Goal: Communication & Community: Answer question/provide support

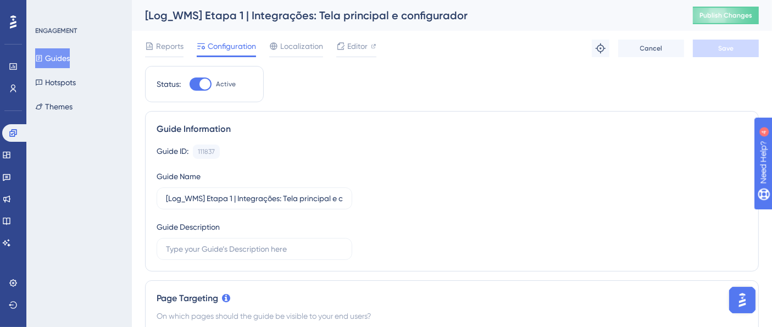
click at [69, 59] on button "Guides" at bounding box center [52, 58] width 35 height 20
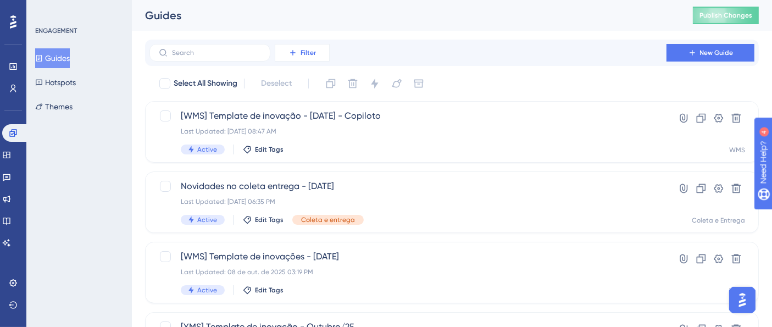
click at [311, 53] on span "Filter" at bounding box center [307, 52] width 15 height 9
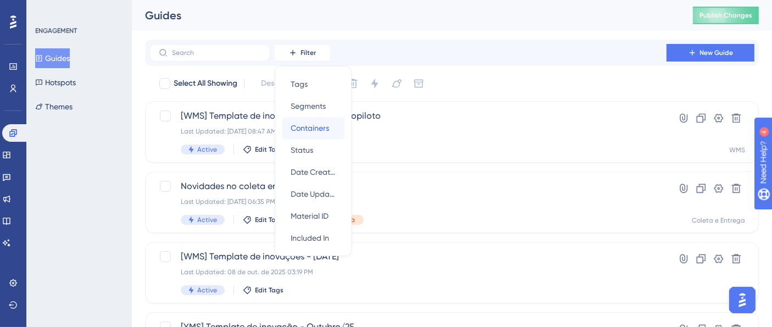
click at [331, 119] on div "Containers Containers" at bounding box center [313, 128] width 45 height 22
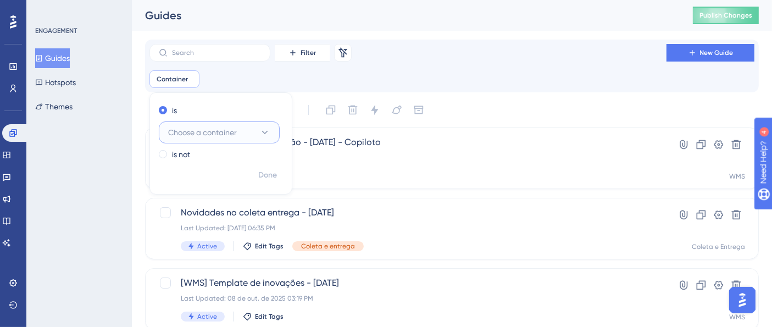
click at [258, 128] on button "Choose a container" at bounding box center [219, 132] width 121 height 22
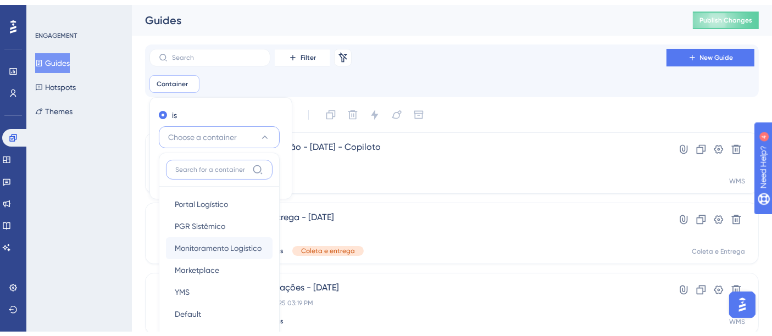
scroll to position [92, 0]
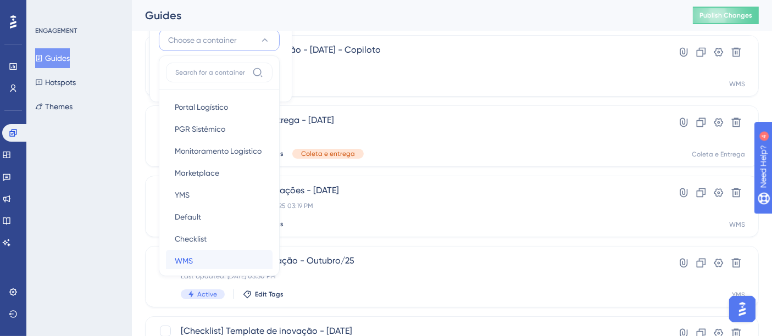
click at [200, 256] on div "WMS WMS" at bounding box center [219, 261] width 89 height 22
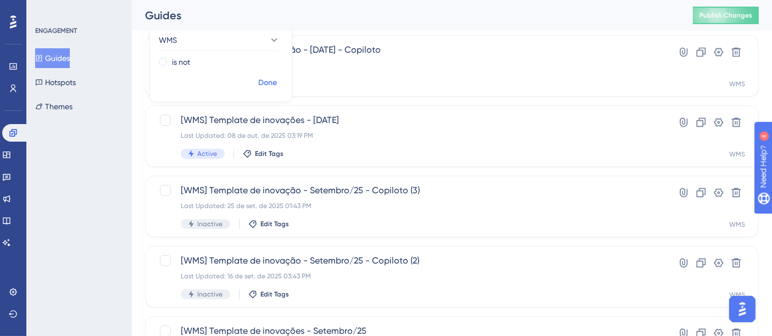
click at [265, 83] on span "Done" at bounding box center [267, 82] width 19 height 13
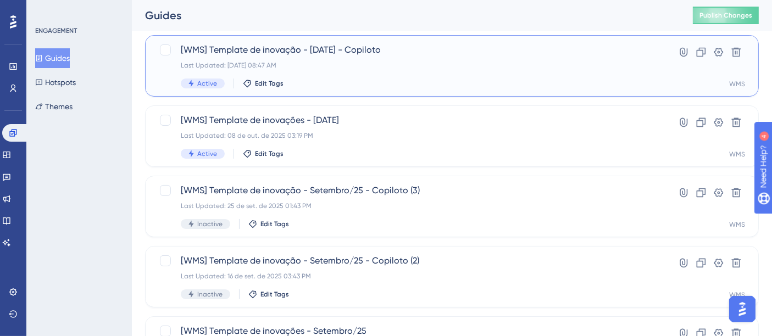
click at [352, 66] on div "Last Updated: 09 de out. de 2025 08:47 AM" at bounding box center [408, 65] width 454 height 9
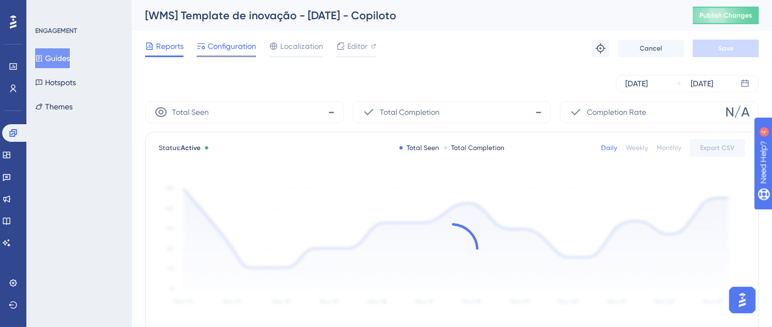
click at [242, 41] on span "Configuration" at bounding box center [232, 46] width 48 height 13
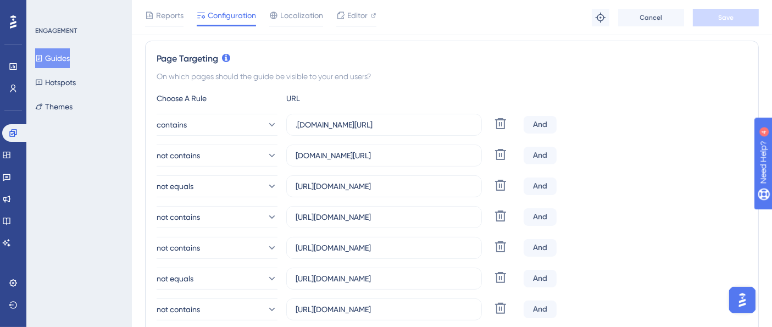
scroll to position [122, 0]
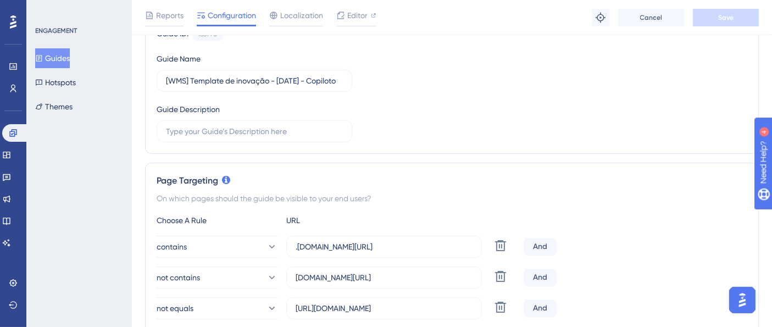
click at [67, 52] on button "Guides" at bounding box center [52, 58] width 35 height 20
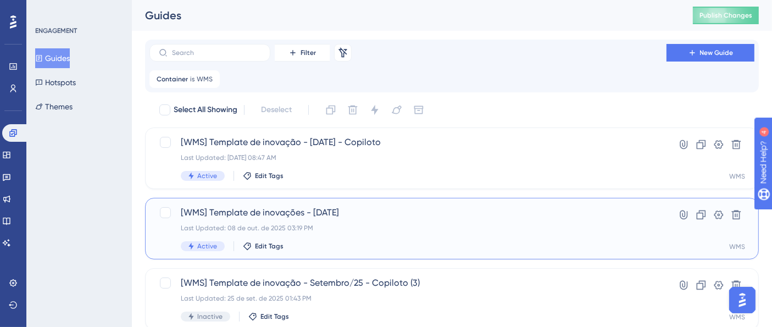
click at [357, 208] on span "[WMS] Template de inovações - [DATE]" at bounding box center [408, 212] width 454 height 13
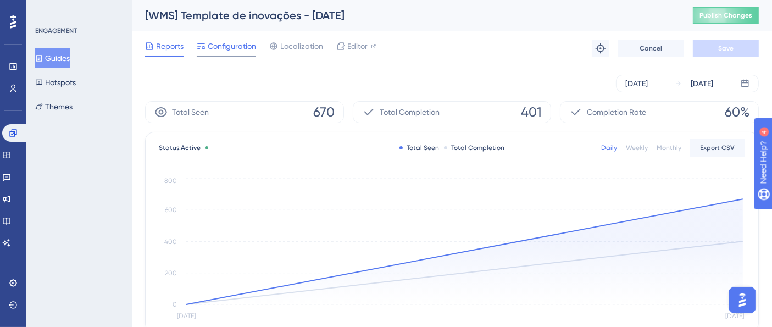
click at [221, 44] on span "Configuration" at bounding box center [232, 46] width 48 height 13
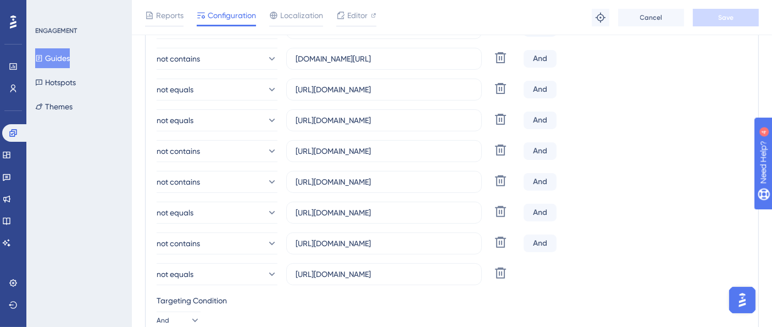
scroll to position [366, 0]
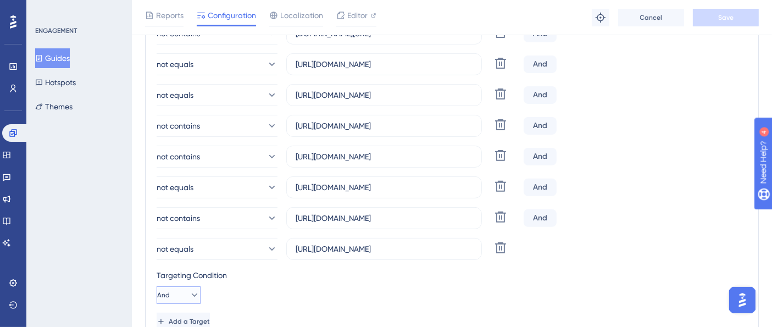
click at [192, 294] on icon at bounding box center [195, 294] width 6 height 3
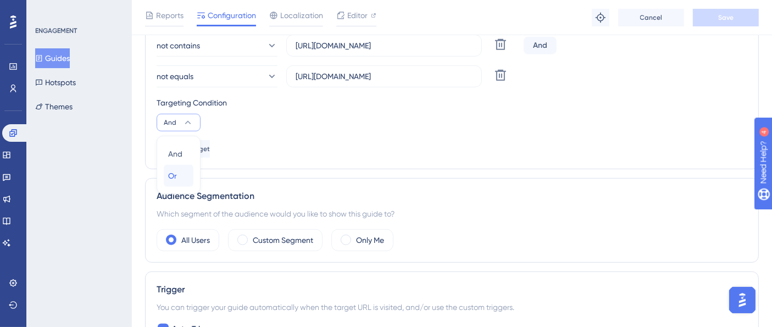
click at [175, 175] on span "Or" at bounding box center [172, 175] width 9 height 13
click at [720, 15] on span "Save" at bounding box center [725, 17] width 15 height 9
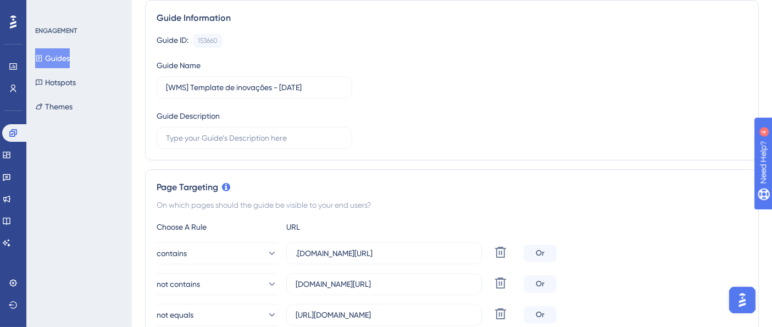
scroll to position [0, 0]
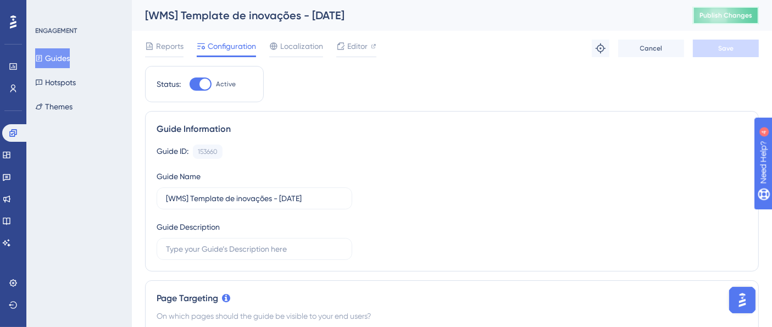
click at [712, 15] on span "Publish Changes" at bounding box center [725, 15] width 53 height 9
click at [59, 46] on div "ENGAGEMENT Guides Hotspots Themes" at bounding box center [79, 71] width 89 height 90
click at [62, 60] on button "Guides" at bounding box center [52, 58] width 35 height 20
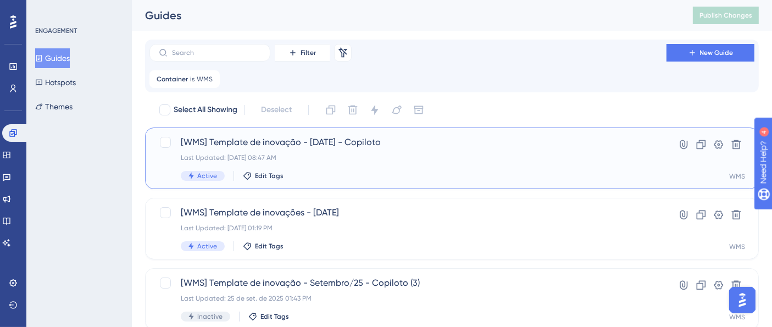
click at [349, 153] on div "[WMS] Template de inovação - Outubro/25 - Copiloto Last Updated: 09 de out. de …" at bounding box center [408, 158] width 454 height 45
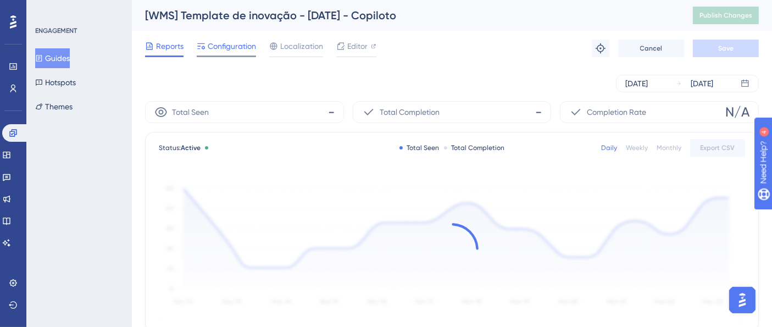
click at [221, 46] on span "Configuration" at bounding box center [232, 46] width 48 height 13
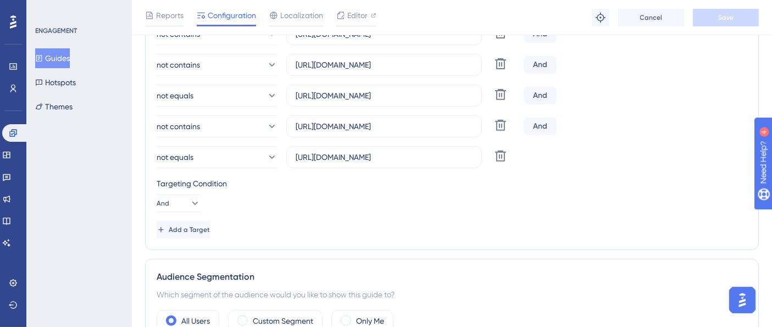
scroll to position [488, 0]
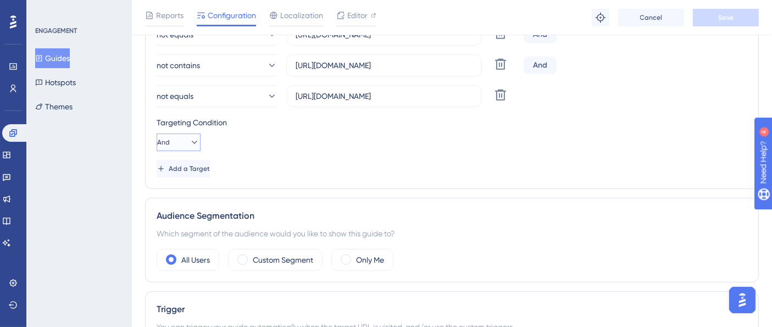
click at [192, 141] on icon at bounding box center [194, 142] width 11 height 11
click at [183, 193] on div "Or Or" at bounding box center [178, 196] width 21 height 22
click at [712, 15] on button "Save" at bounding box center [725, 18] width 66 height 18
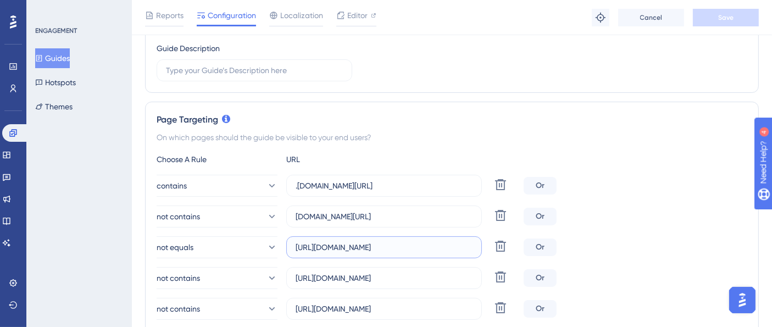
scroll to position [0, 23]
drag, startPoint x: 399, startPoint y: 242, endPoint x: 489, endPoint y: 243, distance: 90.1
click at [489, 243] on div "not equals https://supply-monitoramento.logistica.totvs.app/wms/ Delete" at bounding box center [338, 247] width 362 height 22
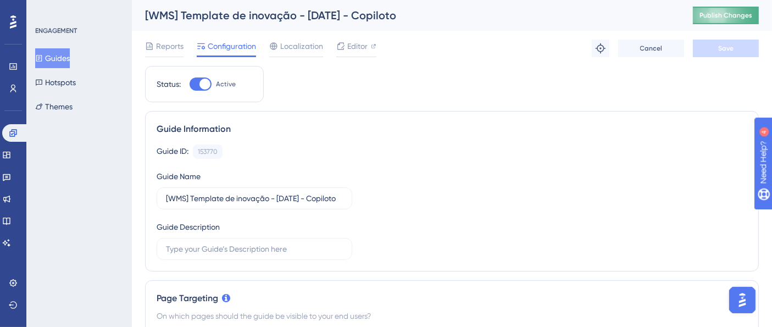
click at [723, 23] on button "Publish Changes" at bounding box center [725, 16] width 66 height 18
click at [739, 304] on img "Open AI Assistant Launcher" at bounding box center [741, 299] width 20 height 20
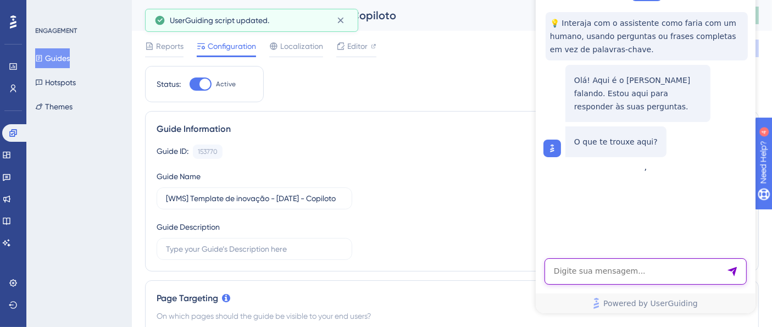
drag, startPoint x: 670, startPoint y: 263, endPoint x: 677, endPoint y: 259, distance: 7.9
click at [677, 259] on textarea "AI Assistant Text Input" at bounding box center [645, 272] width 202 height 26
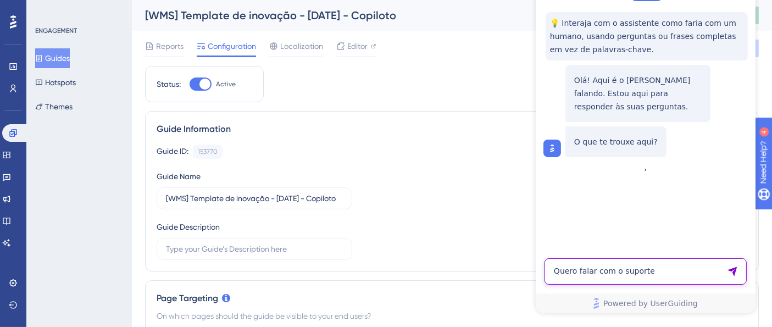
type textarea "Quero falar com o suporte"
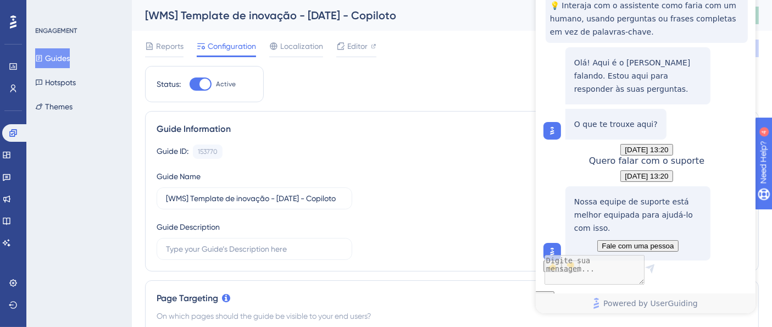
scroll to position [97, 0]
click at [628, 242] on span "Fale com uma pessoa" at bounding box center [637, 246] width 72 height 8
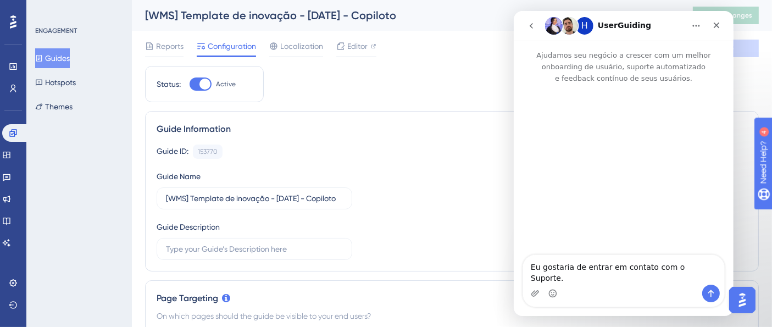
scroll to position [0, 0]
drag, startPoint x: 699, startPoint y: 278, endPoint x: 527, endPoint y: 264, distance: 172.4
click at [527, 264] on div "Ajudamos seu negócio a crescer com um melhor onboarding de usuário, suporte aut…" at bounding box center [623, 178] width 220 height 275
type textarea "Olá, boa tarde. Tudo bem?"
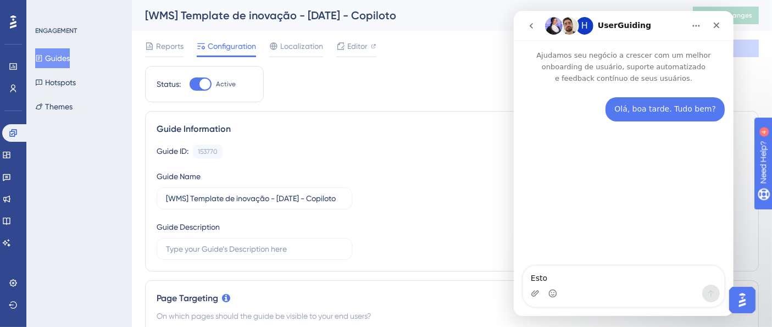
type textarea "Estou"
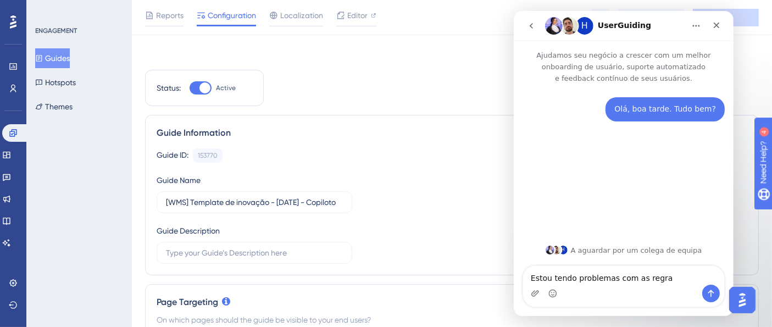
scroll to position [122, 0]
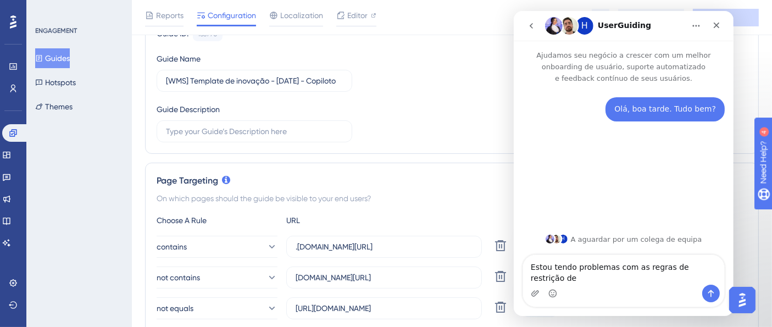
click at [714, 277] on textarea "Estou tendo problemas com as regras de restrição de" at bounding box center [622, 270] width 201 height 30
type textarea "Estou tendo problemas com as regras de restrição de Page Targenting"
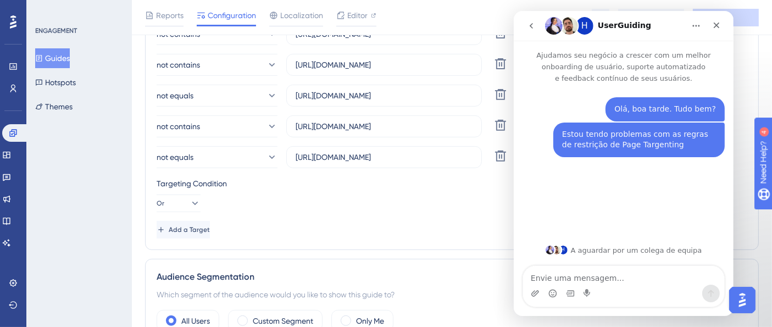
scroll to position [366, 0]
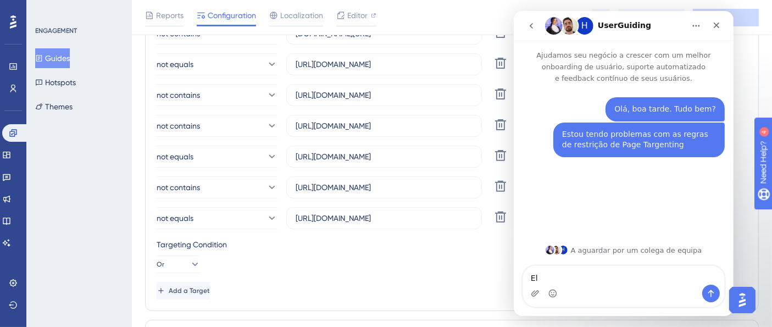
type textarea "E"
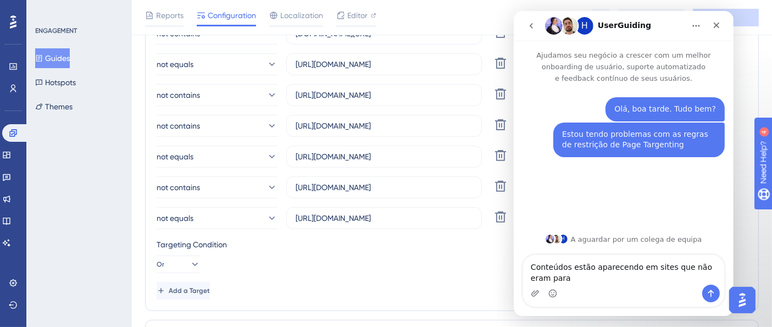
drag, startPoint x: 662, startPoint y: 269, endPoint x: 633, endPoint y: 269, distance: 29.7
click at [633, 269] on textarea "Conteúdos estão aparecendo em sites que não eram para" at bounding box center [622, 270] width 201 height 30
drag, startPoint x: 648, startPoint y: 277, endPoint x: 718, endPoint y: 276, distance: 69.7
click at [718, 276] on textarea "Conteúdos estão aparecendo urls que não eram para" at bounding box center [622, 270] width 201 height 30
type textarea "Conteúdos estão aparecendo urls configuradas para não aparecer"
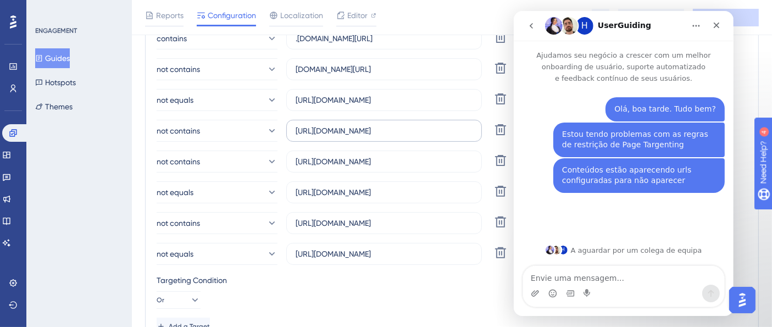
scroll to position [305, 0]
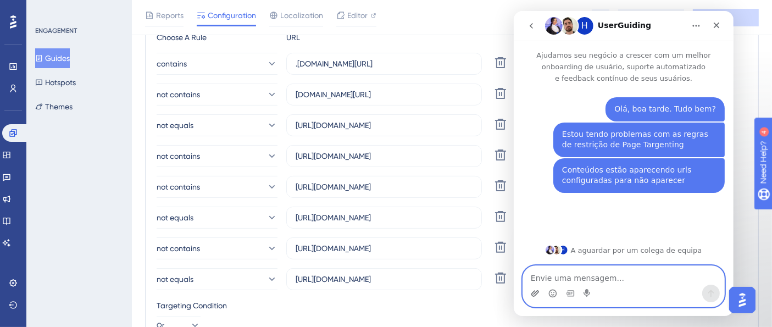
click at [531, 292] on icon "Carregar anexo" at bounding box center [534, 293] width 9 height 9
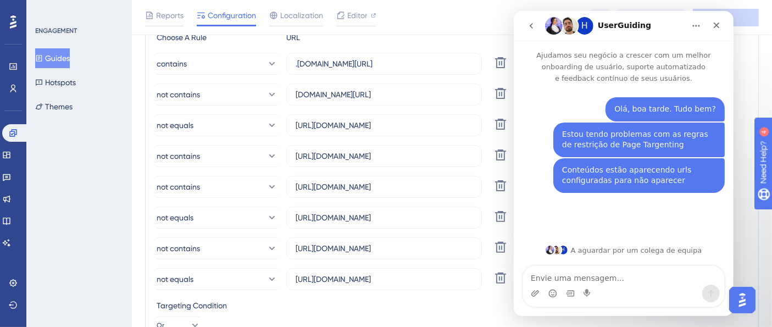
click at [462, 16] on div "Reports Configuration Localization Editor Troubleshoot Cancel Save" at bounding box center [452, 17] width 640 height 35
click at [711, 24] on icon "Fechar" at bounding box center [715, 25] width 9 height 9
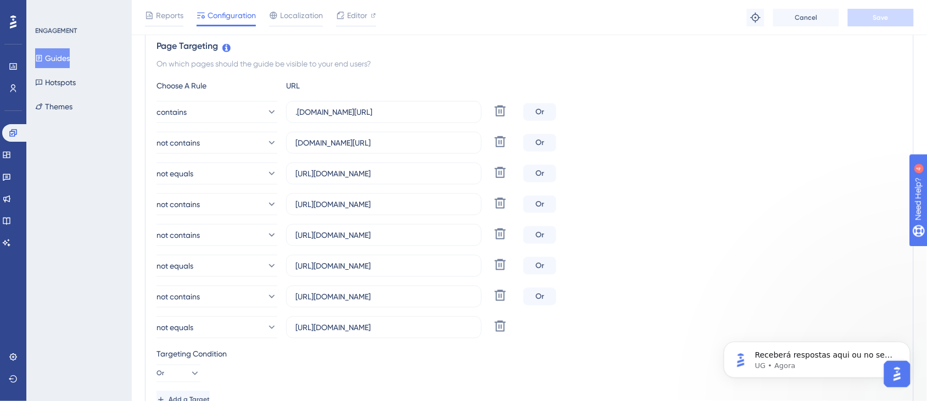
scroll to position [0, 0]
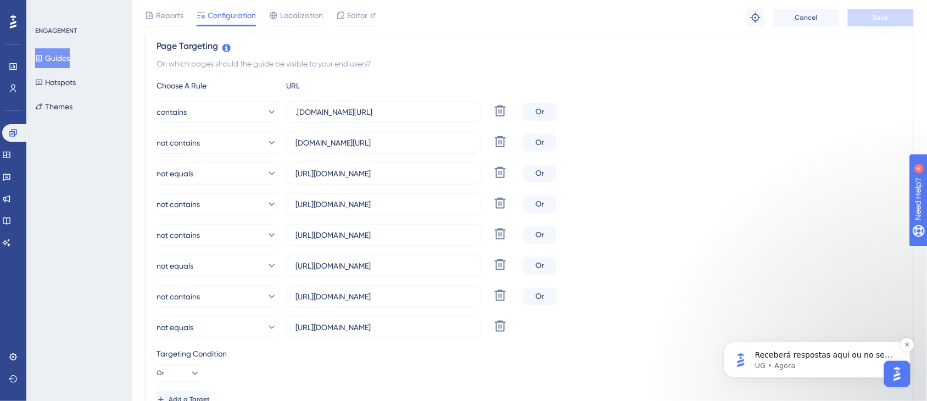
click at [771, 326] on span "Receberá respostas aqui ou no seu e-mail: ✉️ a.kricheldorf@totvs.com.br O nosso…" at bounding box center [825, 371] width 141 height 42
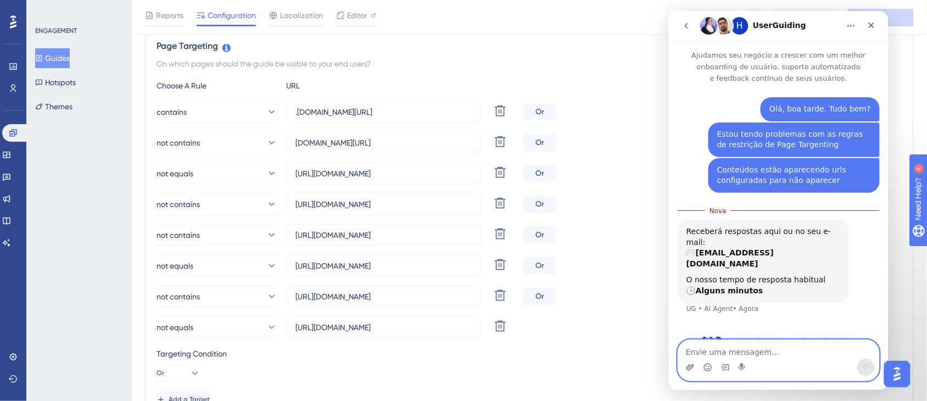
click at [689, 326] on icon "Carregar anexo" at bounding box center [689, 366] width 9 height 9
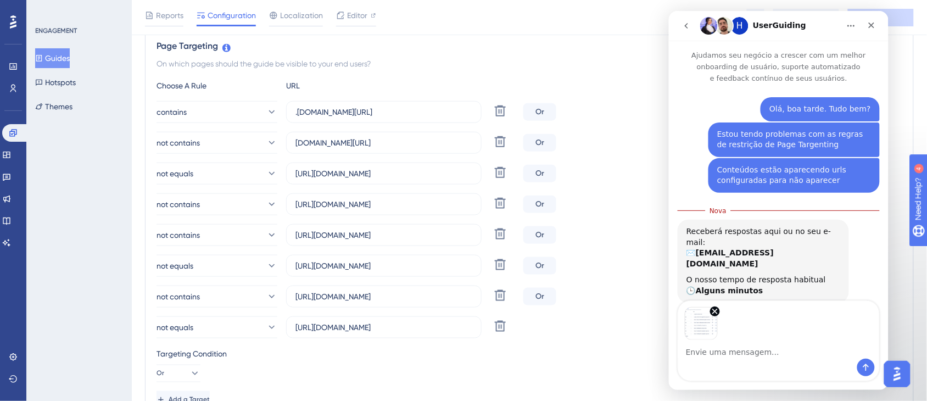
scroll to position [34, 0]
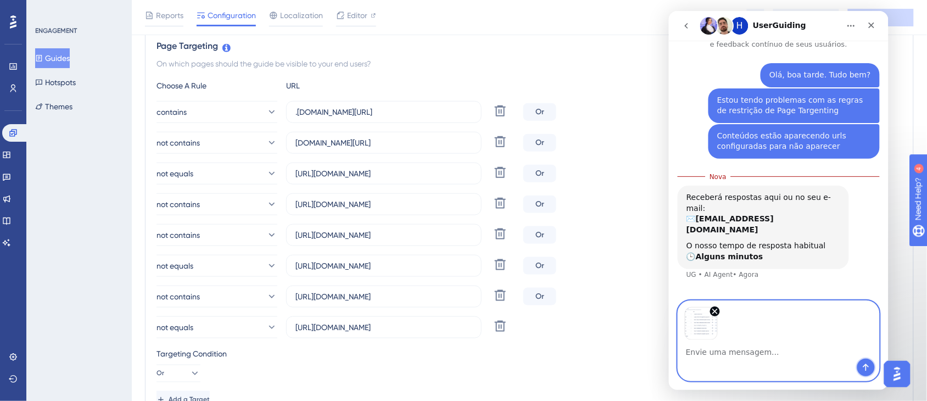
click at [771, 326] on icon "Enviar mensagem…" at bounding box center [865, 366] width 9 height 9
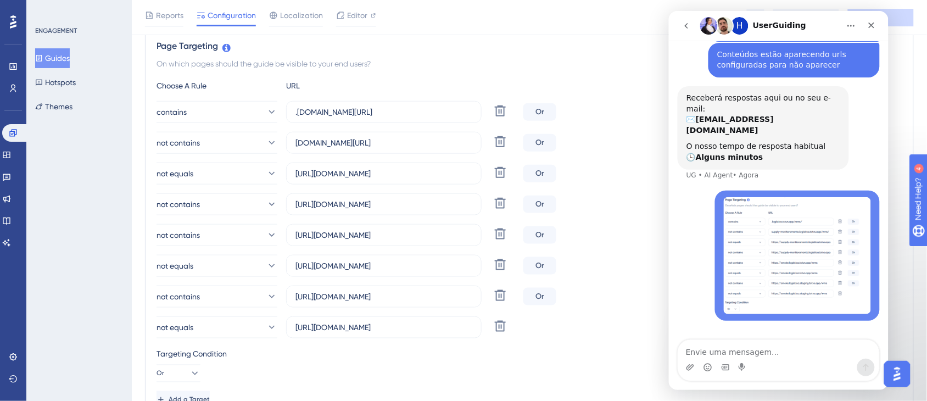
scroll to position [116, 0]
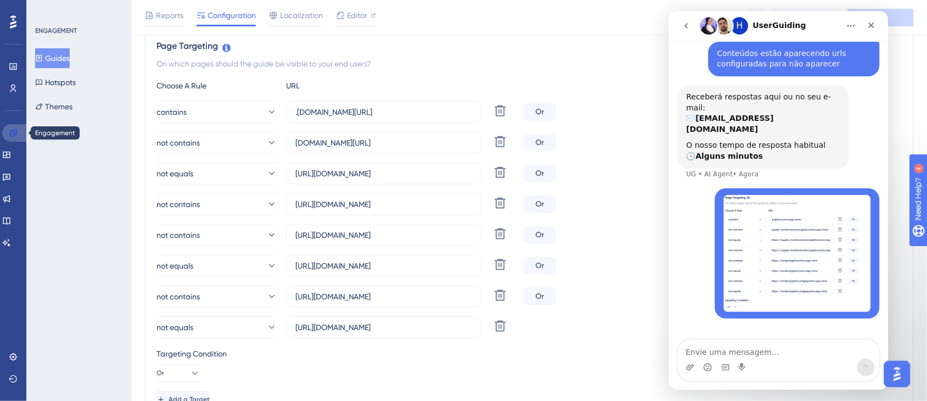
click at [9, 130] on icon at bounding box center [13, 133] width 9 height 9
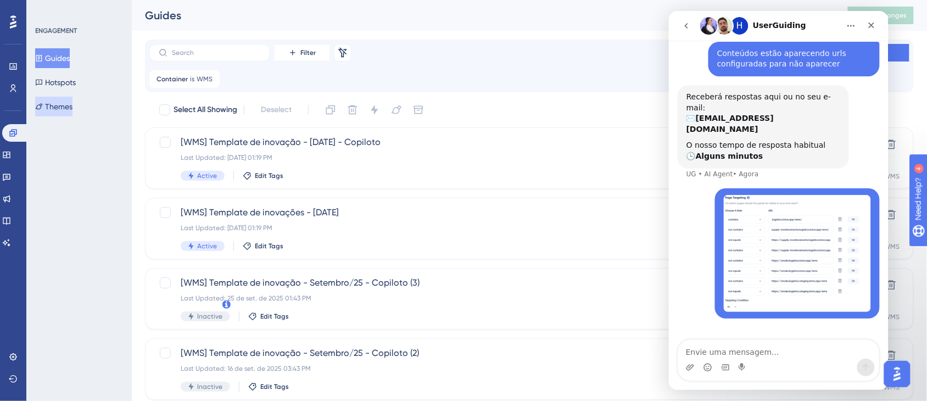
scroll to position [116, 0]
click at [191, 77] on span "is" at bounding box center [192, 79] width 4 height 9
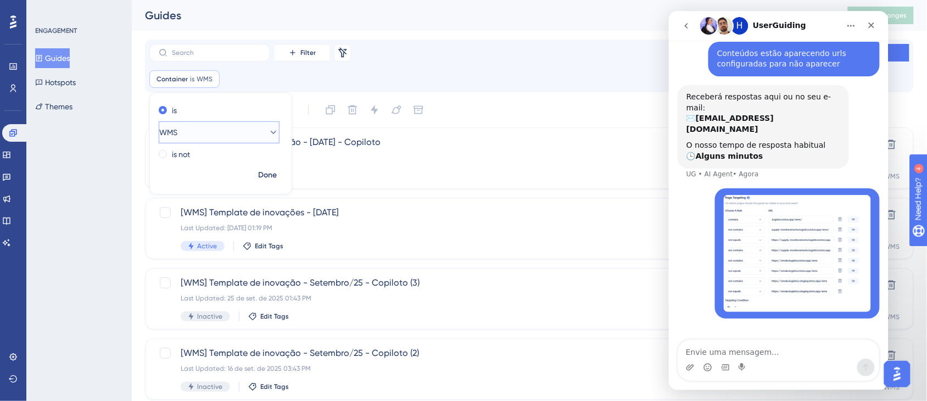
click at [187, 132] on button "WMS" at bounding box center [219, 132] width 121 height 22
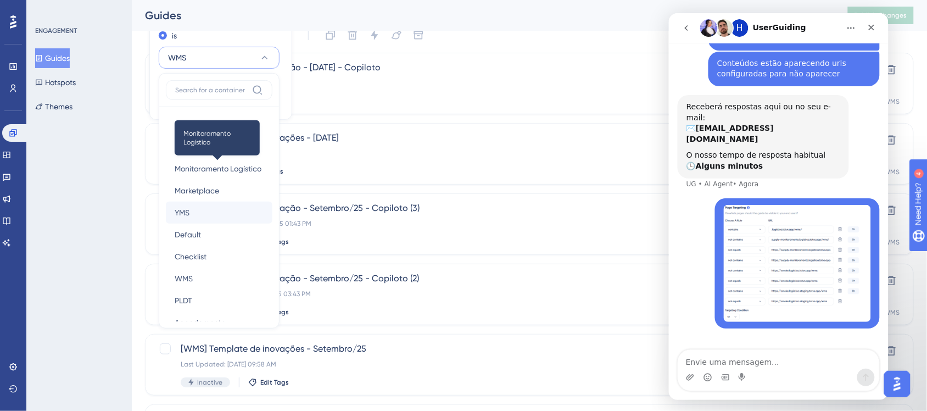
scroll to position [69, 0]
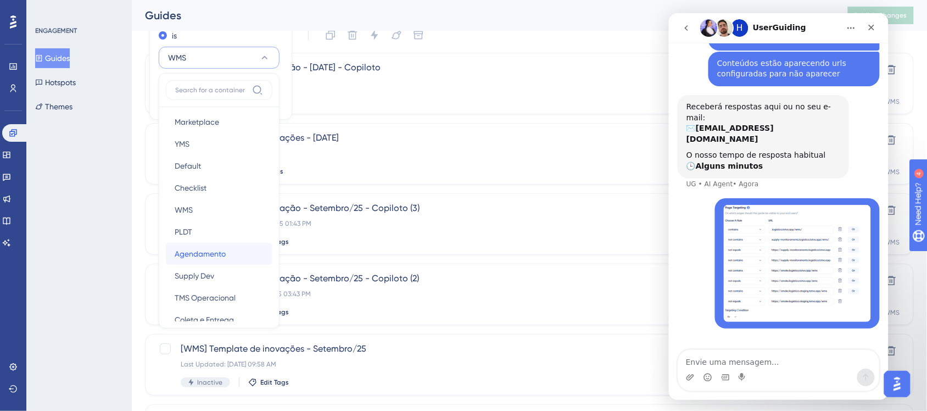
click at [198, 247] on span "Agendamento" at bounding box center [200, 253] width 51 height 13
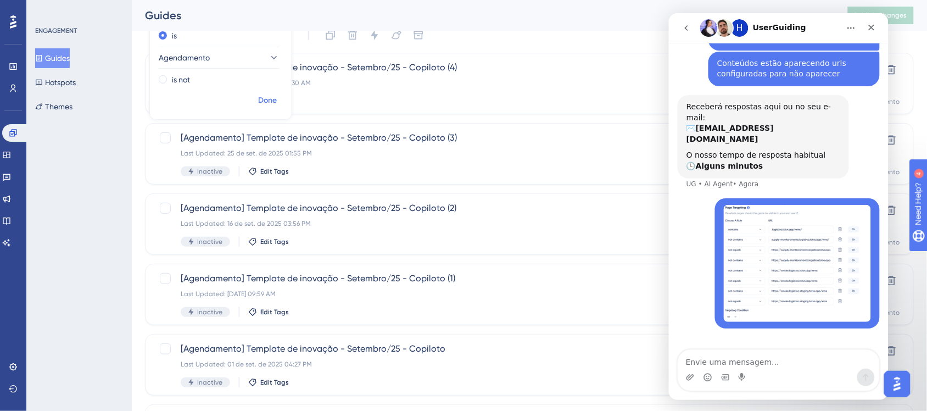
click at [258, 97] on span "Done" at bounding box center [267, 100] width 19 height 13
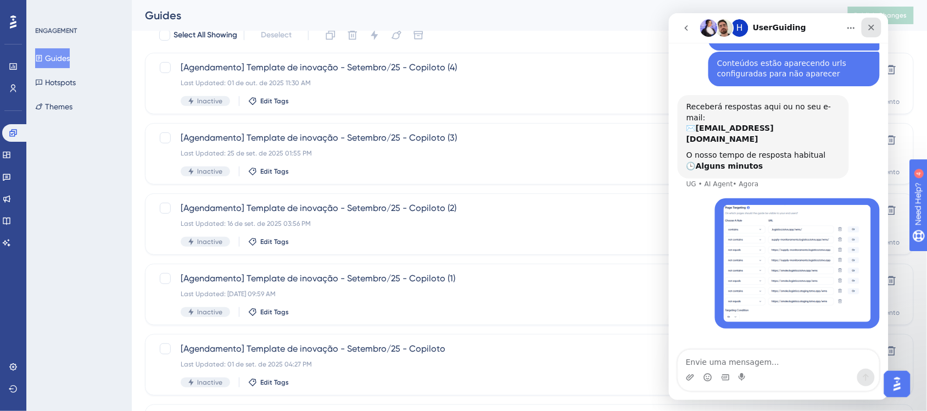
click at [771, 25] on icon "Fechar" at bounding box center [871, 27] width 9 height 9
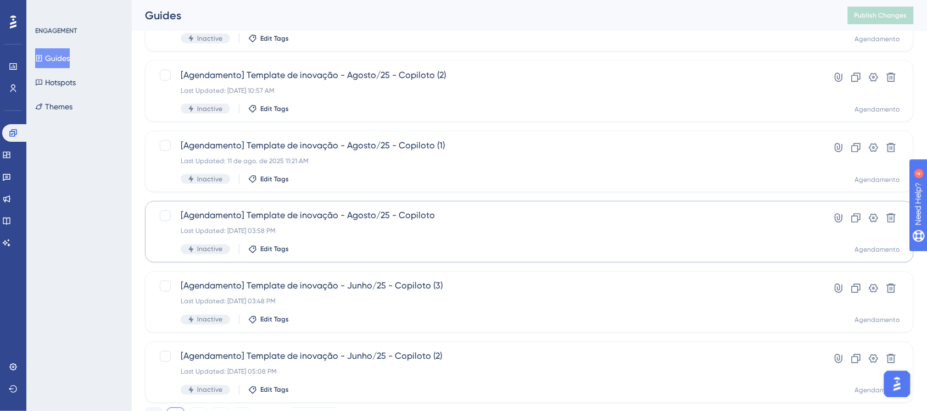
scroll to position [467, 0]
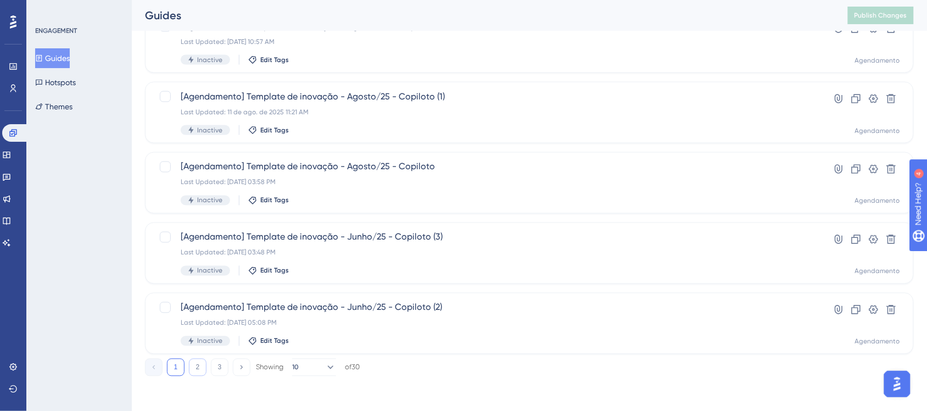
click at [192, 326] on button "2" at bounding box center [198, 368] width 18 height 18
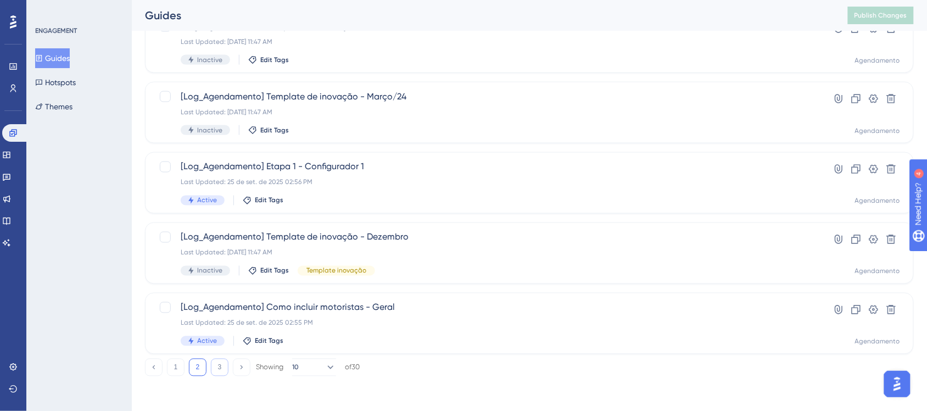
click at [214, 326] on button "3" at bounding box center [220, 368] width 18 height 18
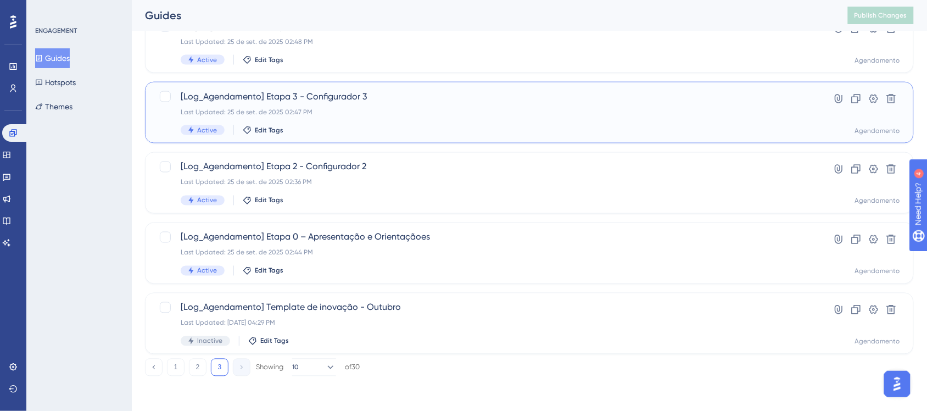
click at [353, 99] on span "[Log_Agendamento] Etapa 3 - Configurador 3" at bounding box center [486, 96] width 610 height 13
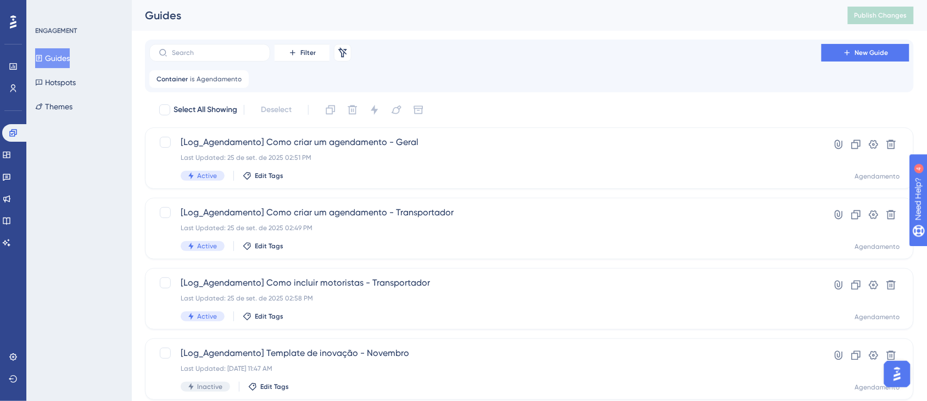
scroll to position [116, 0]
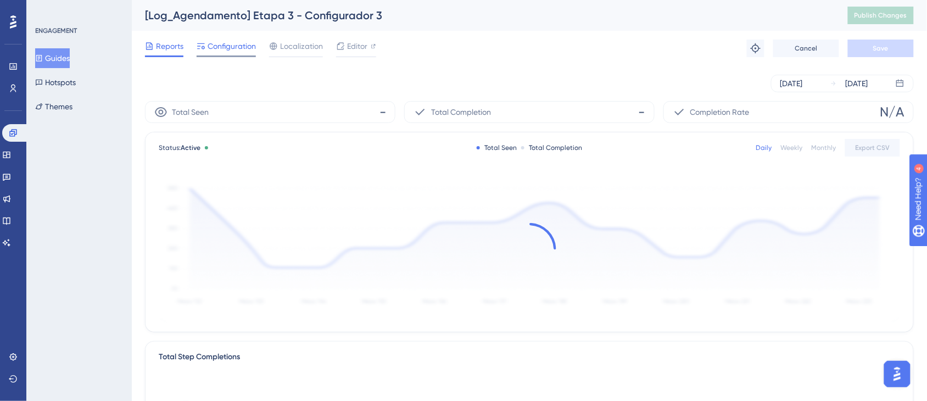
click at [219, 40] on span "Configuration" at bounding box center [232, 46] width 48 height 13
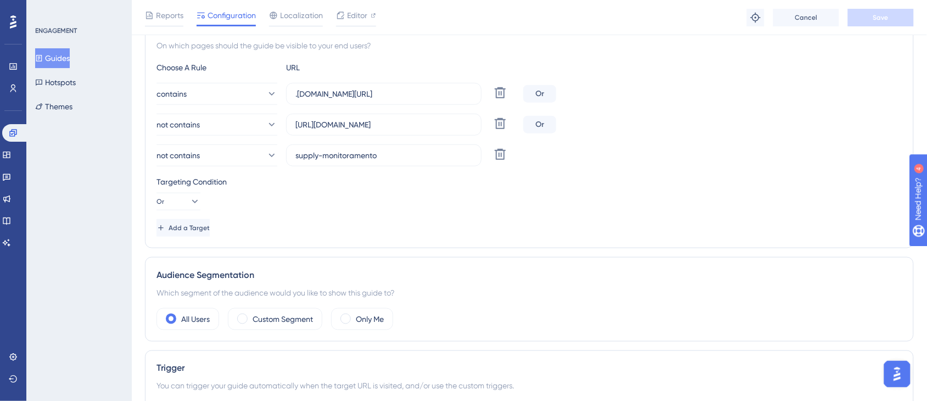
scroll to position [206, 0]
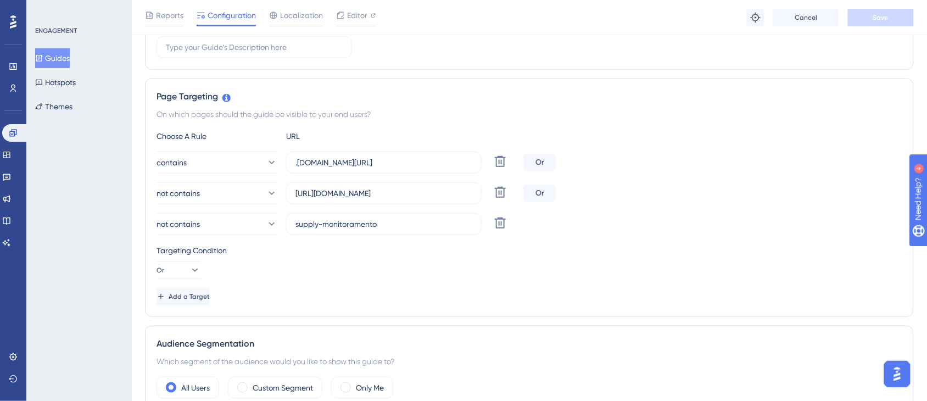
click at [771, 326] on img "Open AI Assistant Launcher" at bounding box center [897, 374] width 20 height 20
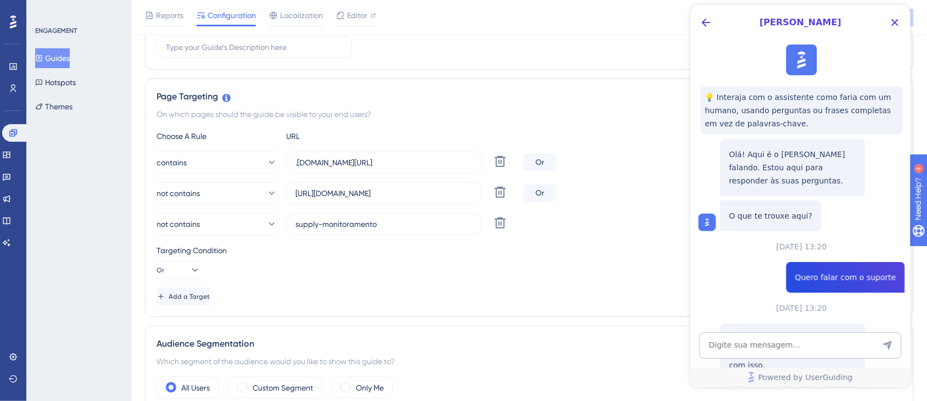
scroll to position [0, 0]
click at [771, 326] on textarea "AI Assistant Text Input" at bounding box center [800, 345] width 202 height 26
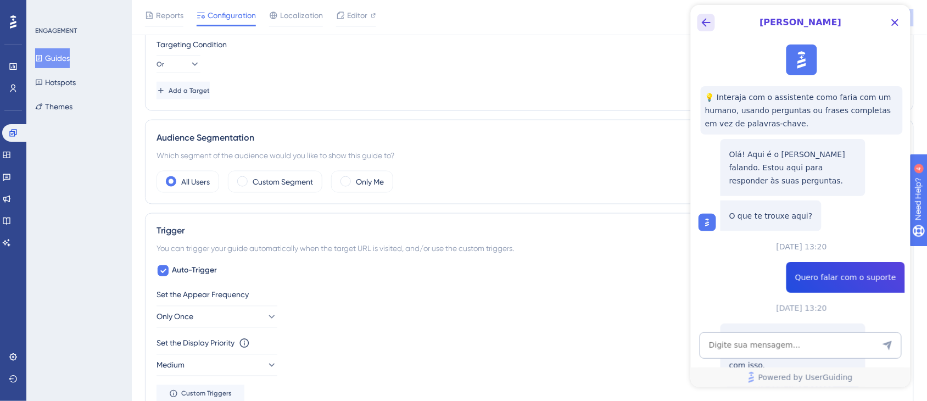
click at [700, 21] on icon "Back Button" at bounding box center [705, 22] width 13 height 13
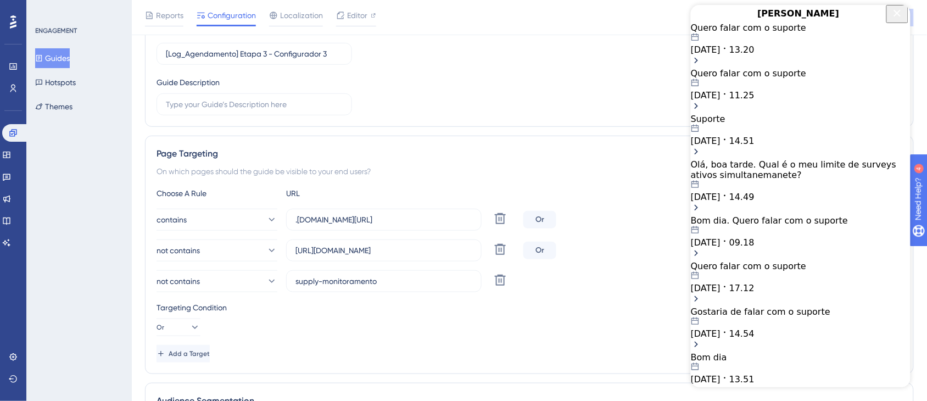
scroll to position [69, 0]
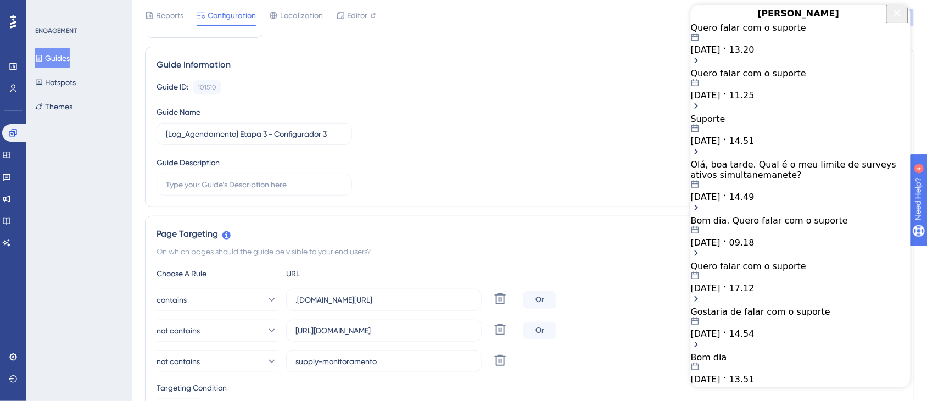
click at [771, 55] on div "09.10.2025 13.20" at bounding box center [800, 44] width 220 height 22
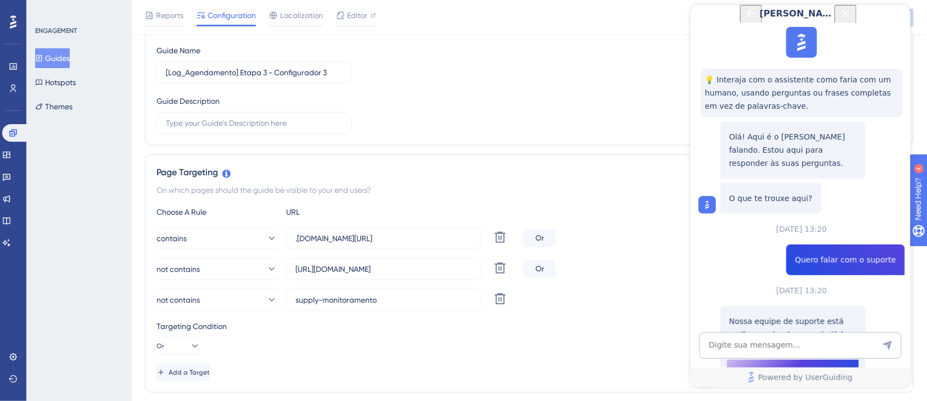
scroll to position [206, 0]
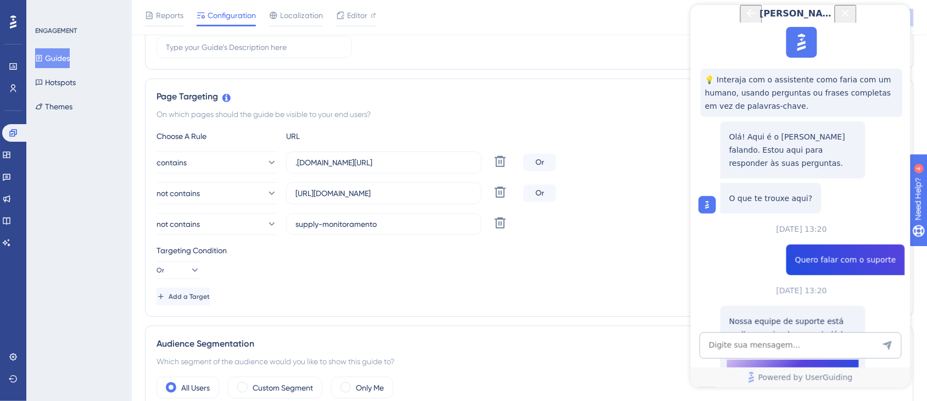
click at [746, 18] on icon "Back Button" at bounding box center [750, 13] width 9 height 9
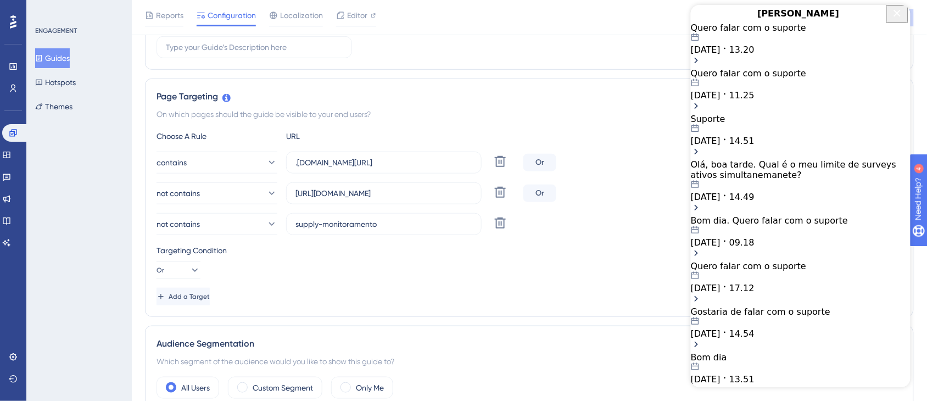
click at [707, 23] on div at bounding box center [699, 14] width 18 height 18
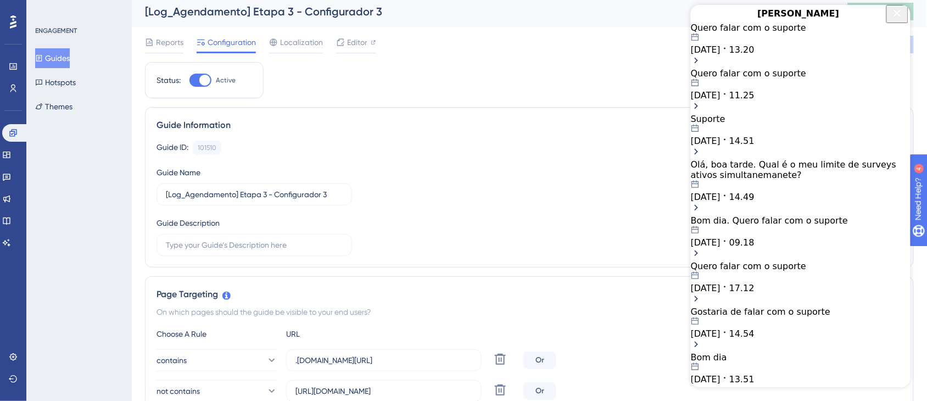
scroll to position [69, 0]
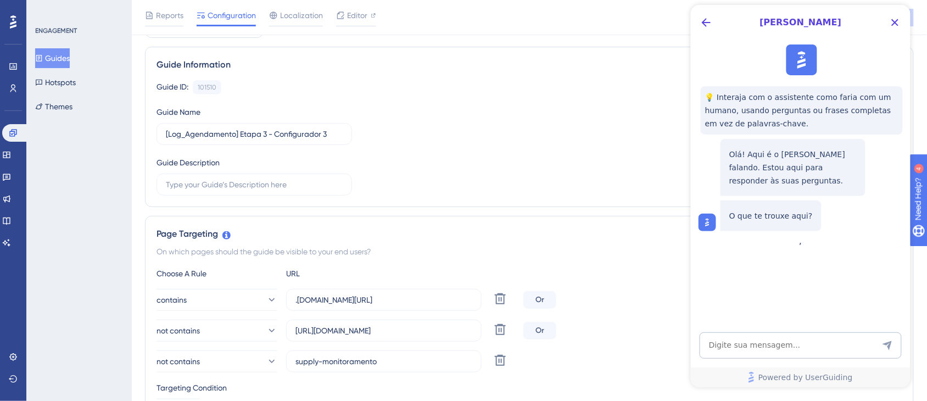
click at [771, 57] on div at bounding box center [801, 59] width 31 height 31
click at [771, 21] on icon "Close Button" at bounding box center [894, 22] width 13 height 13
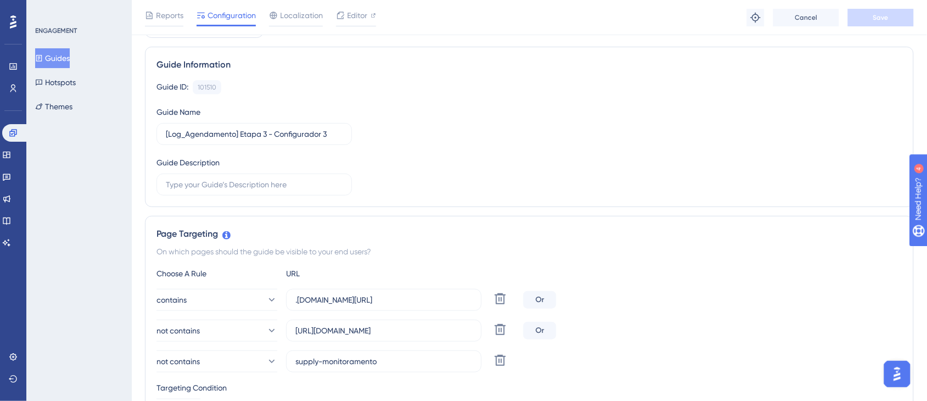
scroll to position [0, 0]
click at [771, 326] on img "Open AI Assistant Launcher" at bounding box center [897, 374] width 20 height 20
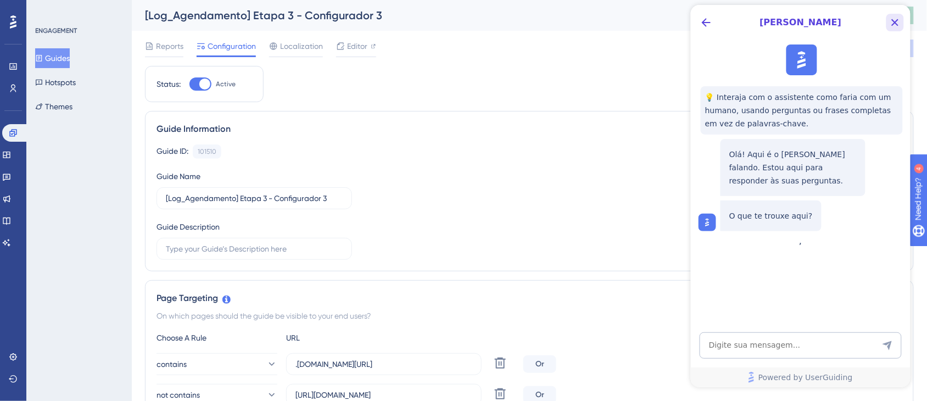
click at [771, 16] on icon "Close Button" at bounding box center [894, 22] width 13 height 13
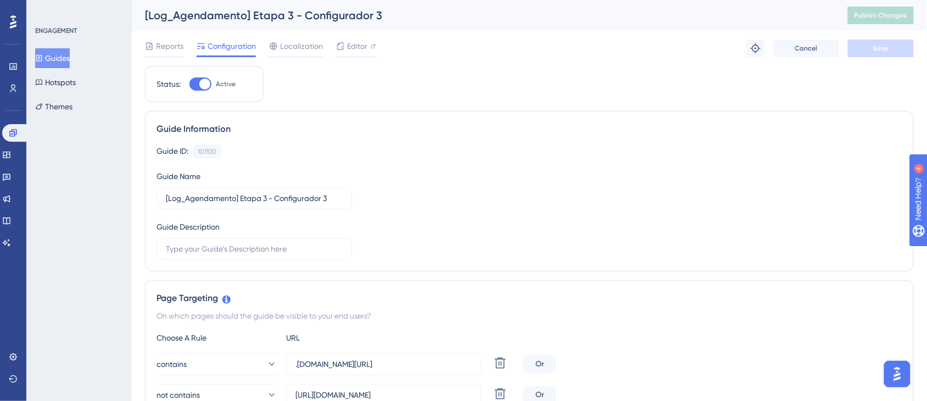
scroll to position [137, 0]
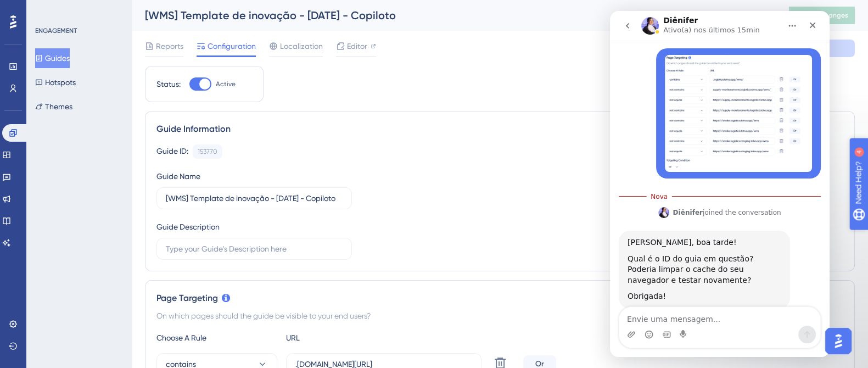
scroll to position [248, 0]
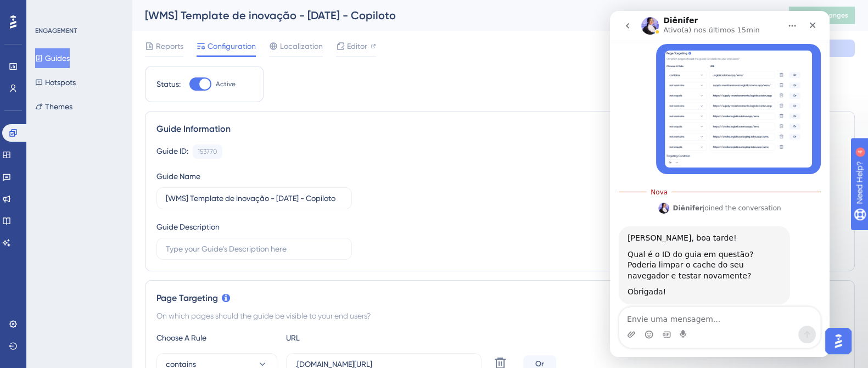
click at [723, 333] on div "Messenger da Intercom" at bounding box center [719, 335] width 201 height 18
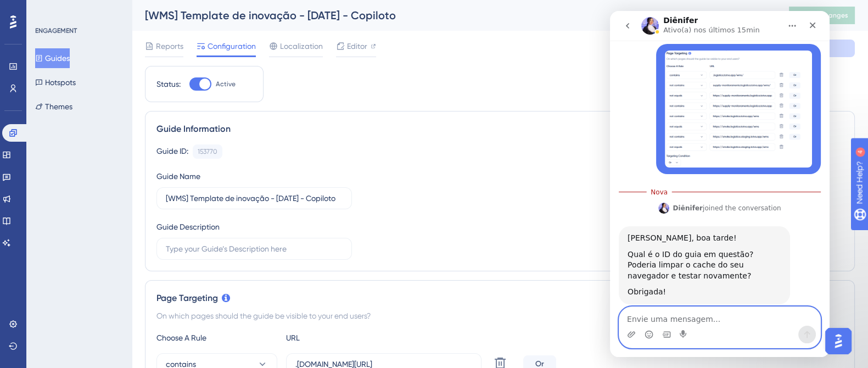
click at [730, 322] on textarea "Envie uma mensagem..." at bounding box center [719, 316] width 201 height 19
type textarea "S"
type textarea "Acontece em vários"
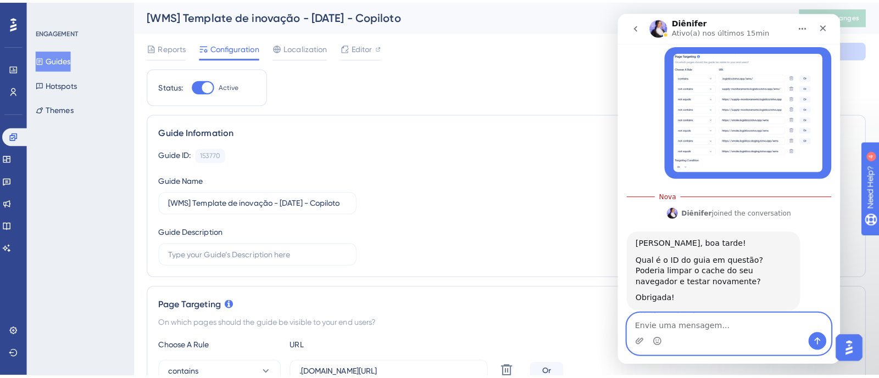
scroll to position [263, 0]
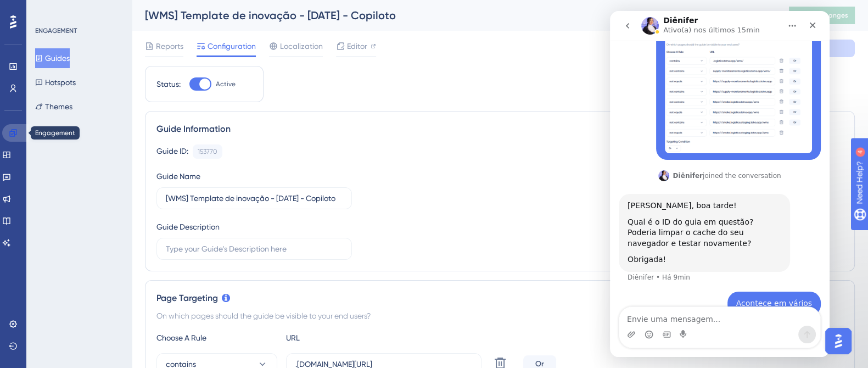
click at [16, 136] on icon at bounding box center [13, 133] width 9 height 9
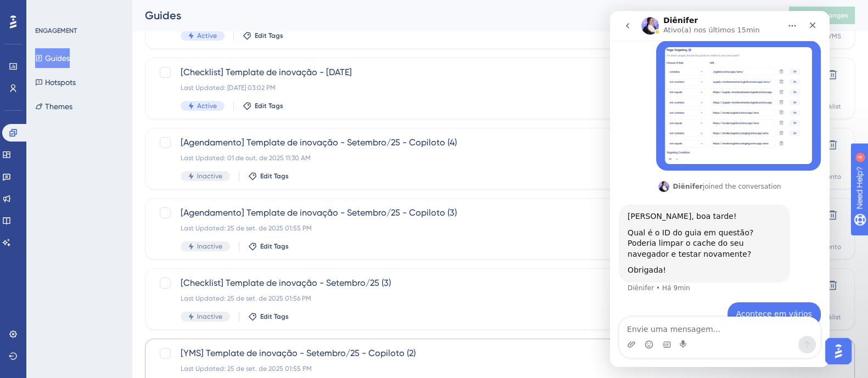
scroll to position [473, 0]
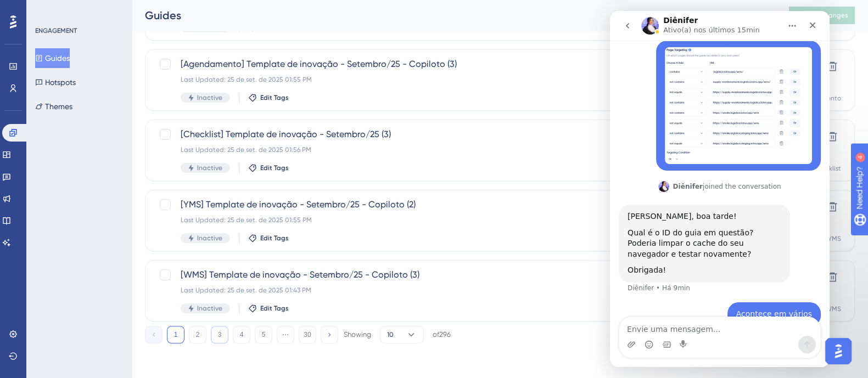
click at [221, 334] on button "3" at bounding box center [220, 335] width 18 height 18
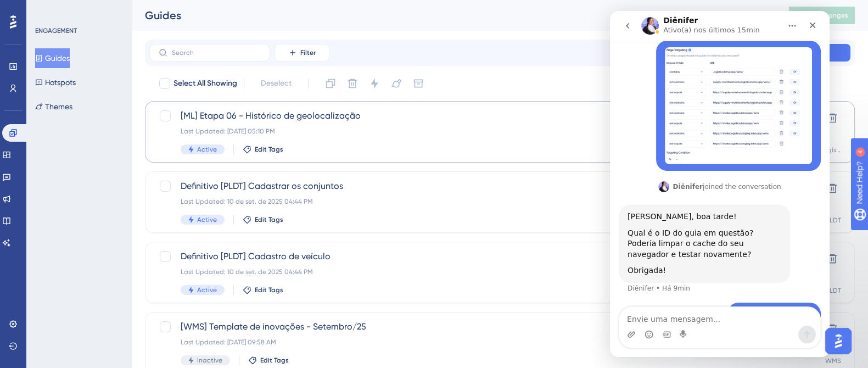
scroll to position [263, 0]
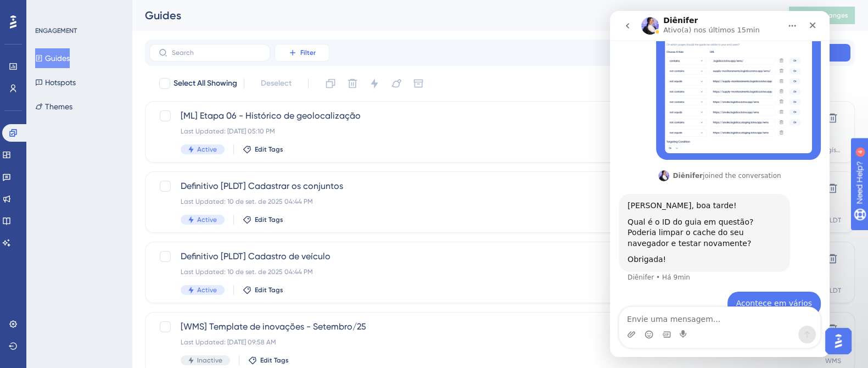
click at [294, 58] on button "Filter" at bounding box center [302, 53] width 55 height 18
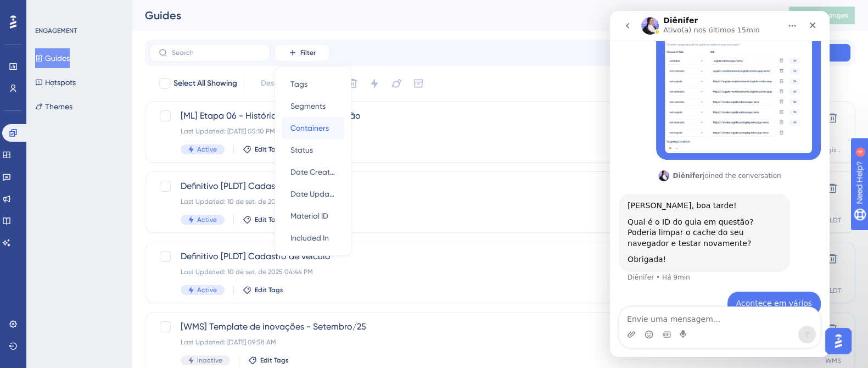
click at [319, 123] on span "Containers" at bounding box center [310, 127] width 38 height 13
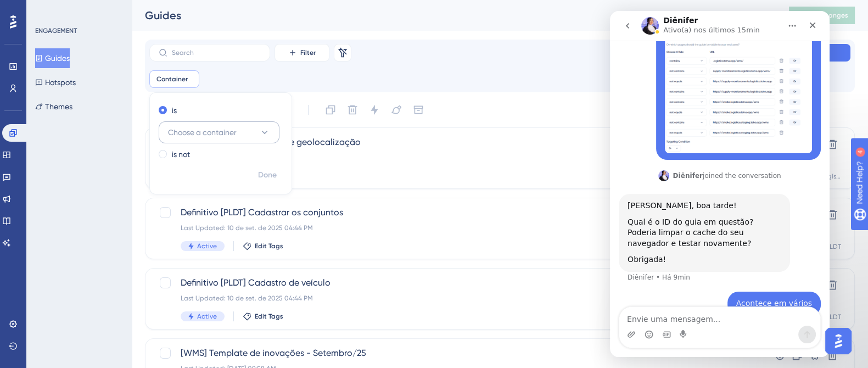
click at [269, 130] on icon at bounding box center [264, 132] width 11 height 11
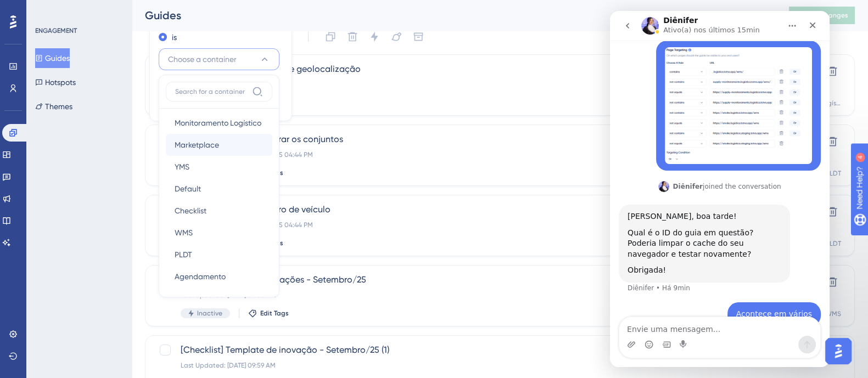
scroll to position [68, 0]
click at [205, 249] on span "Agendamento" at bounding box center [200, 255] width 51 height 13
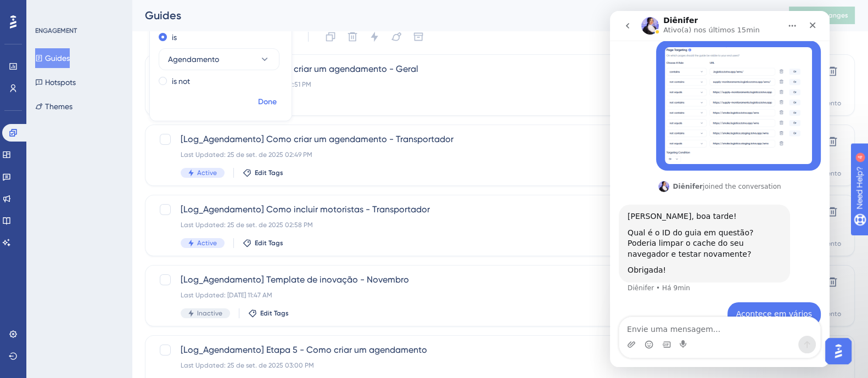
click at [261, 100] on span "Done" at bounding box center [267, 102] width 19 height 13
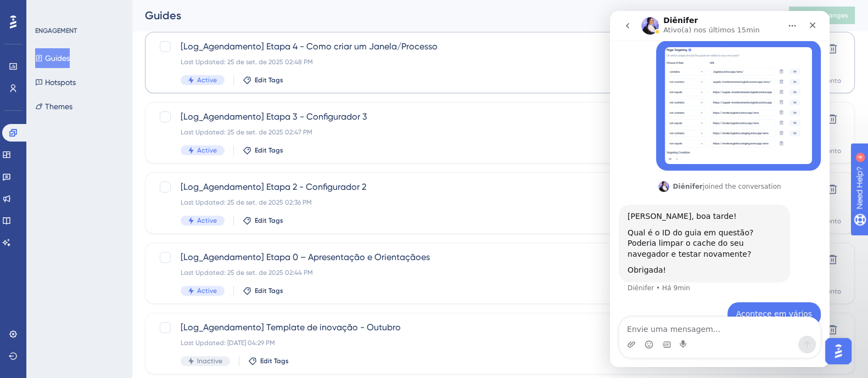
scroll to position [0, 0]
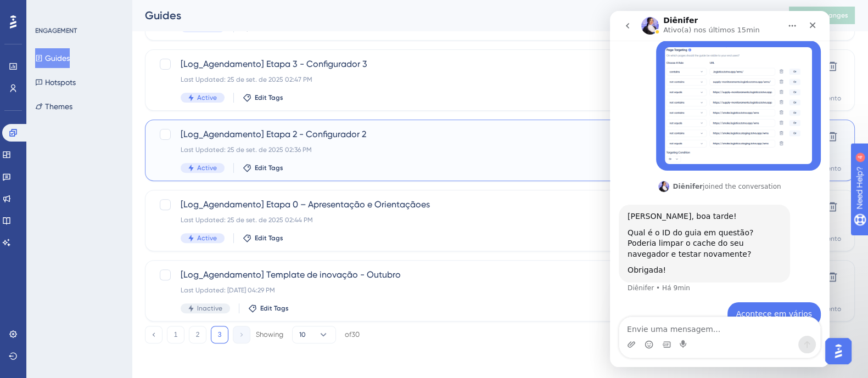
click at [333, 143] on div "[Log_Agendamento] Etapa 2 - Configurador 2 Last Updated: [DATE] 02:36 PM Active…" at bounding box center [456, 150] width 551 height 45
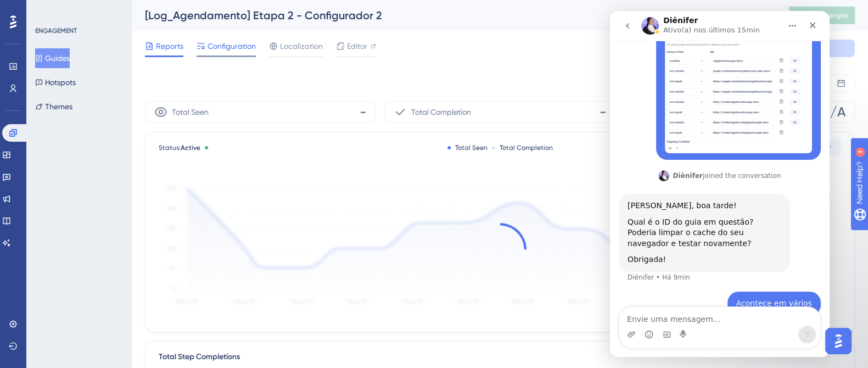
click at [247, 47] on span "Configuration" at bounding box center [232, 46] width 48 height 13
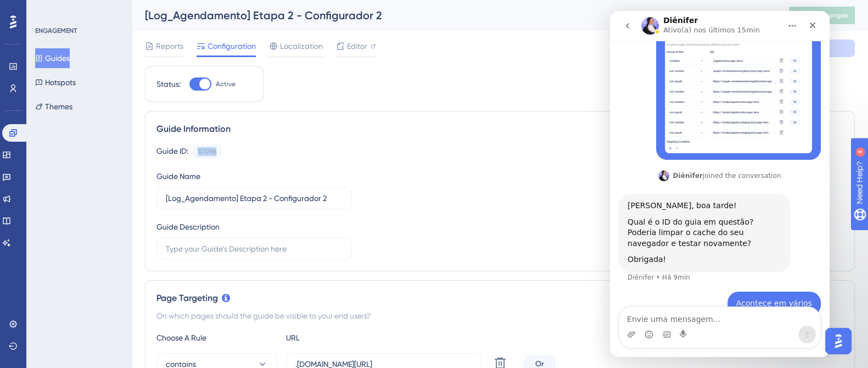
drag, startPoint x: 225, startPoint y: 146, endPoint x: 191, endPoint y: 152, distance: 34.7
click at [191, 152] on div "Guide ID: 101296 Copy" at bounding box center [500, 151] width 687 height 14
copy div "101296"
click at [692, 319] on textarea "Envie uma mensagem..." at bounding box center [719, 316] width 201 height 19
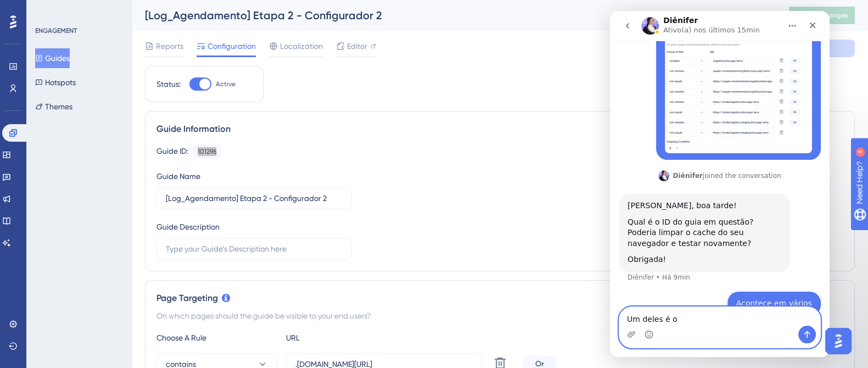
paste textarea "101296"
type textarea "Um deles é o 101296"
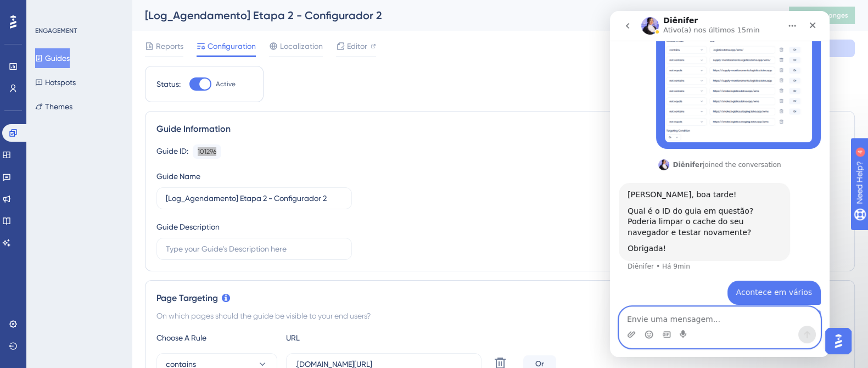
scroll to position [299, 0]
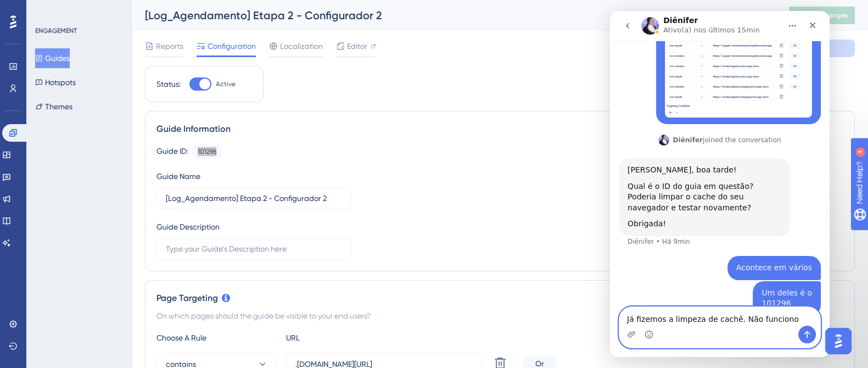
type textarea "Já fizemos a limpeza de cachê. Não funcionou"
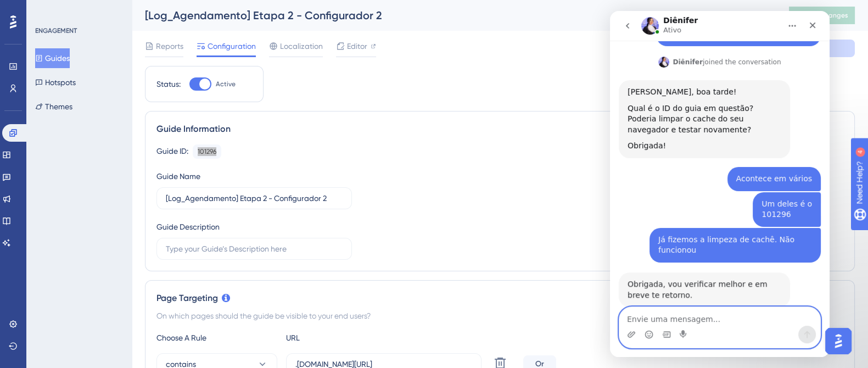
scroll to position [378, 0]
